Goal: Information Seeking & Learning: Learn about a topic

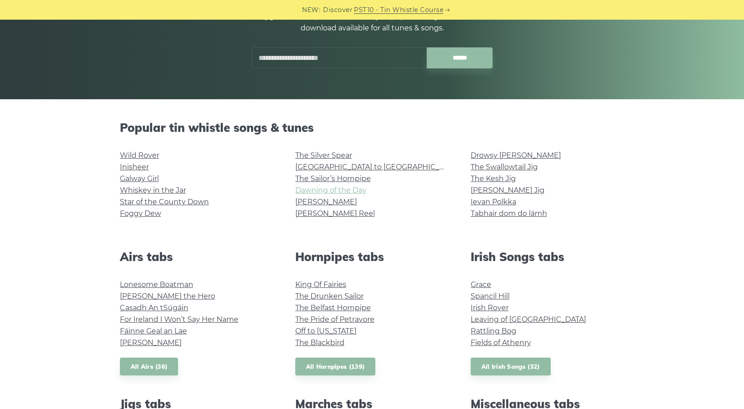
scroll to position [134, 0]
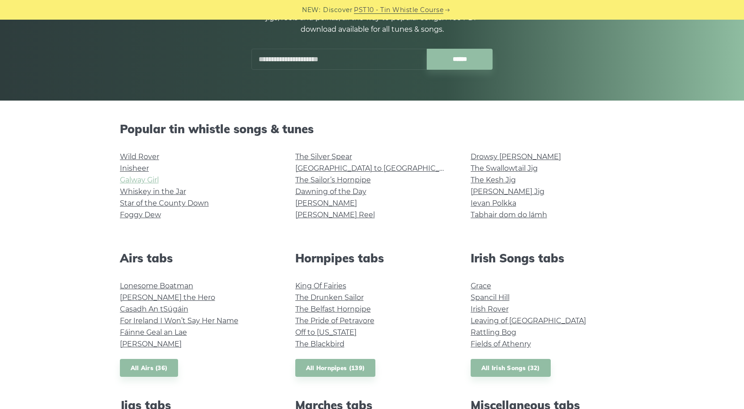
click at [142, 182] on link "Galway Girl" at bounding box center [139, 180] width 39 height 8
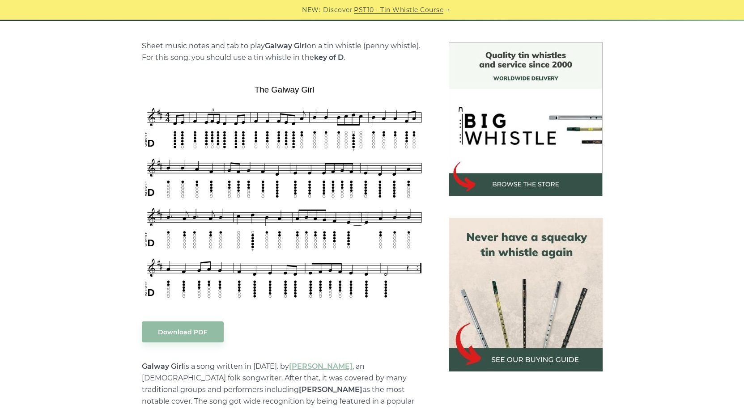
scroll to position [224, 0]
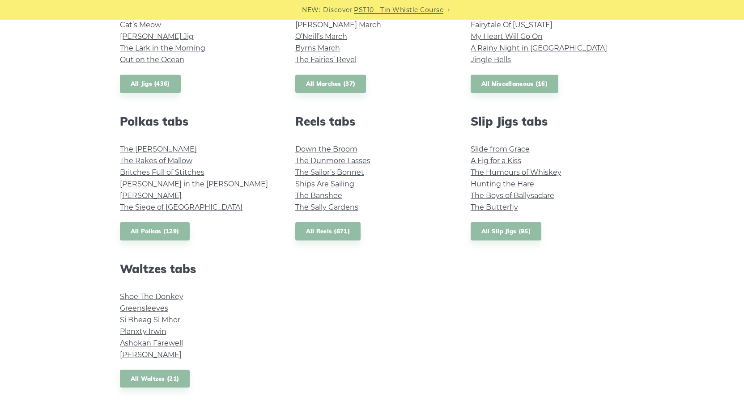
scroll to position [581, 0]
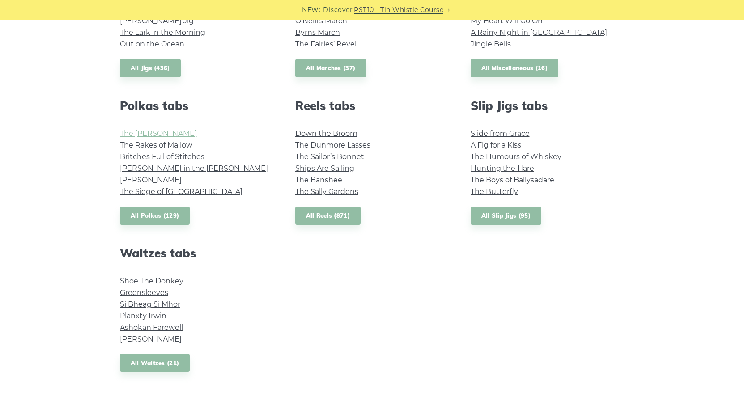
click at [140, 133] on link "The Kerry Polka" at bounding box center [158, 133] width 77 height 8
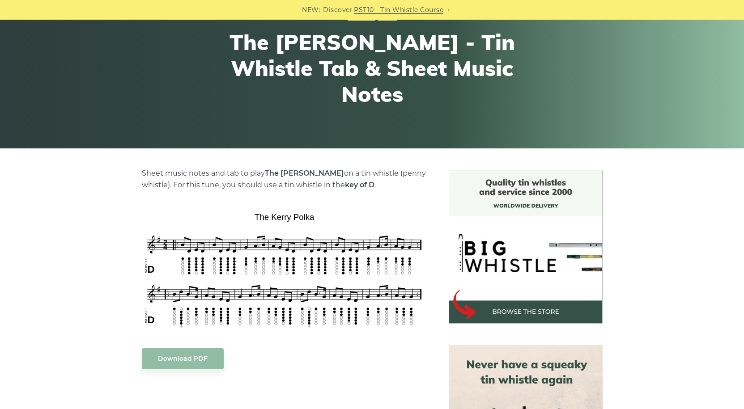
scroll to position [89, 0]
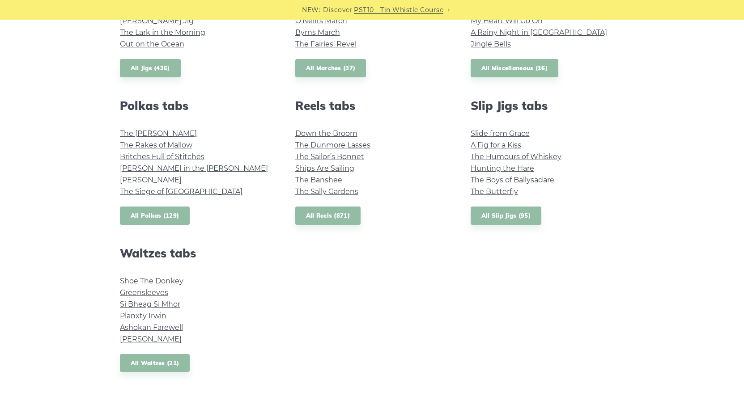
scroll to position [581, 0]
click at [141, 292] on link "Greensleeves" at bounding box center [144, 292] width 48 height 8
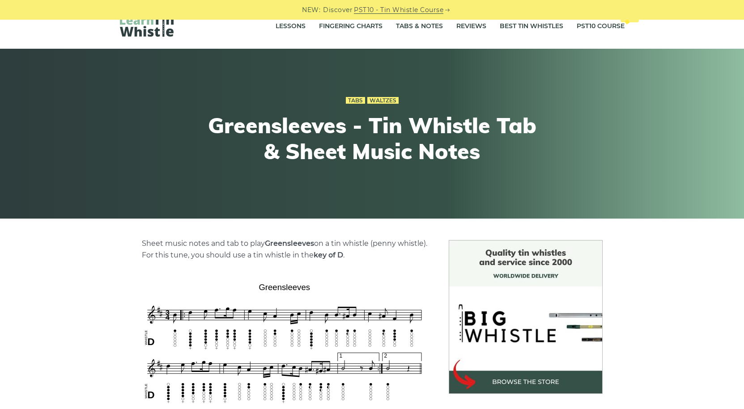
scroll to position [45, 0]
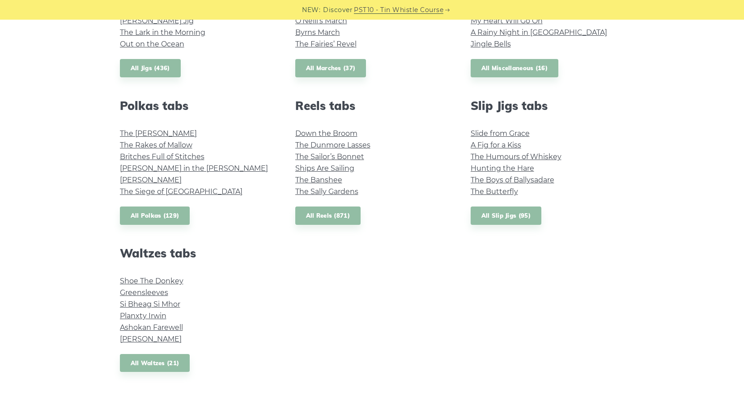
scroll to position [581, 0]
